Goal: Information Seeking & Learning: Find specific page/section

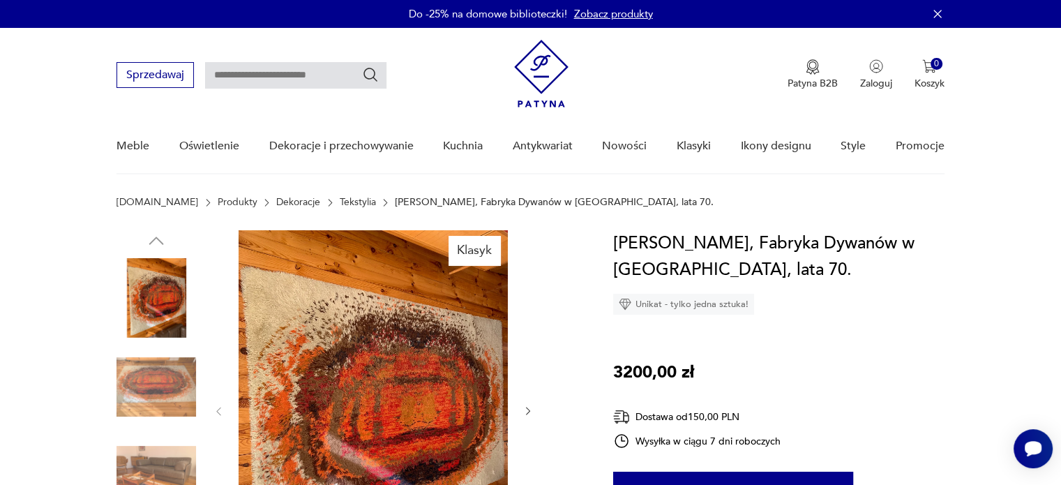
click at [301, 67] on input "text" at bounding box center [295, 75] width 181 height 27
type input "*****"
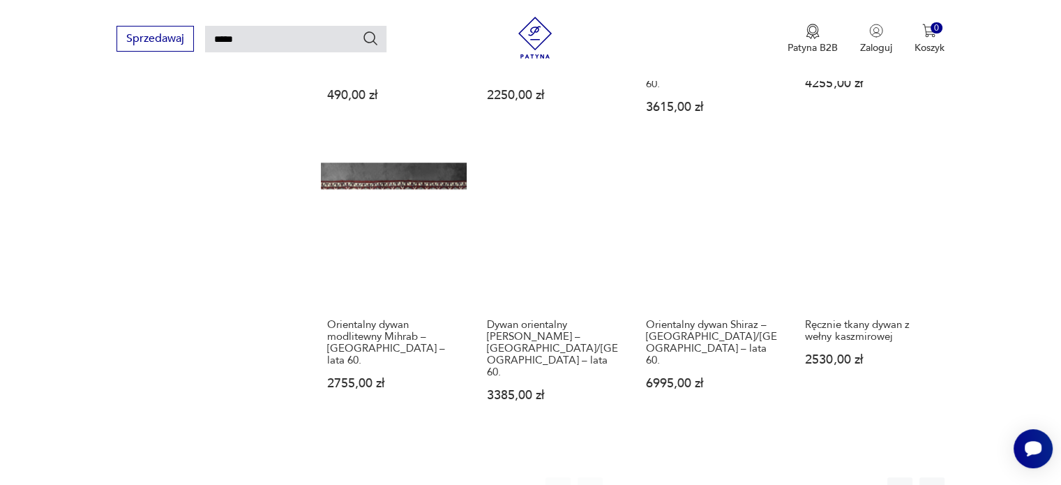
scroll to position [1000, 0]
